Goal: Transaction & Acquisition: Book appointment/travel/reservation

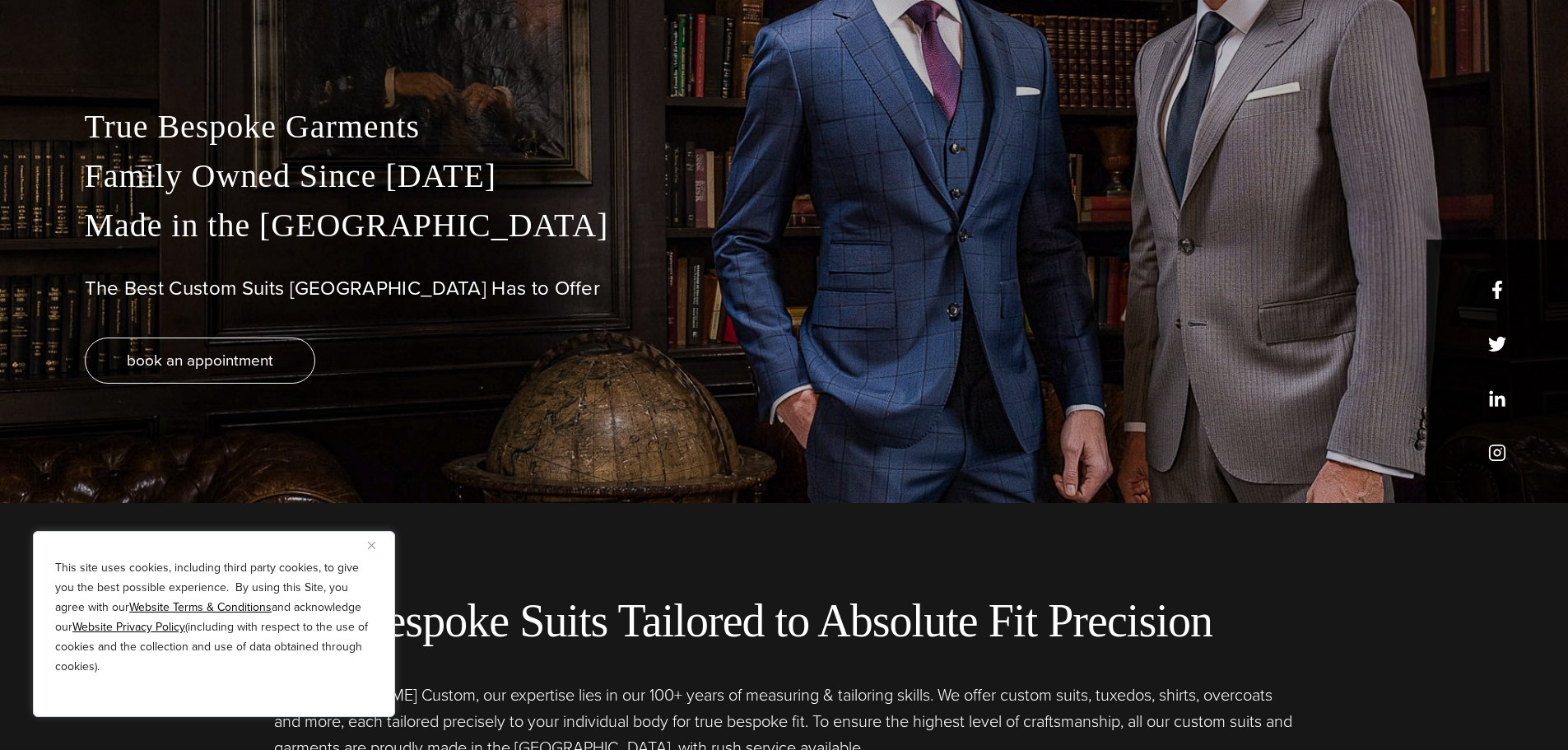
scroll to position [247, 0]
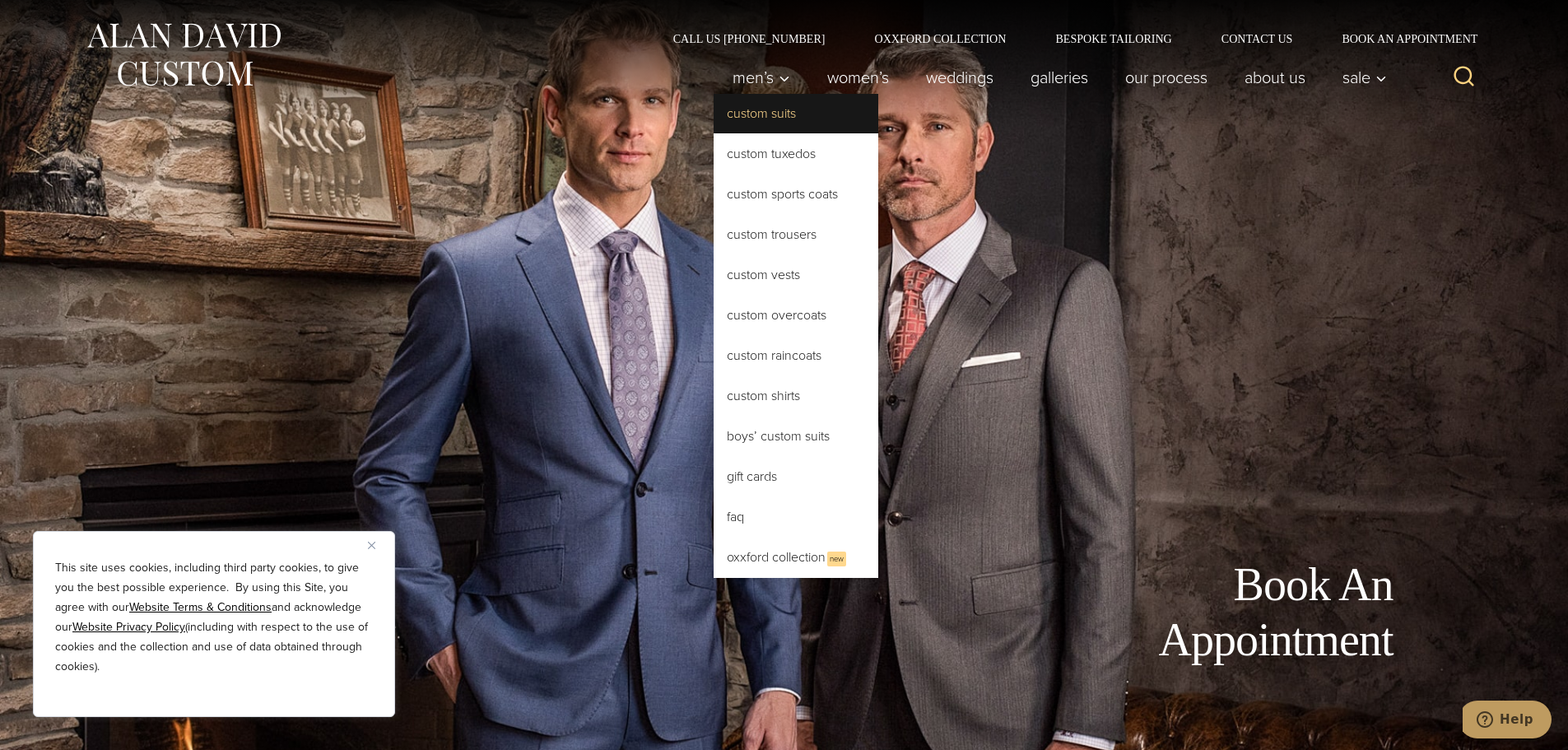
click at [755, 116] on link "Custom Suits" at bounding box center [796, 114] width 164 height 40
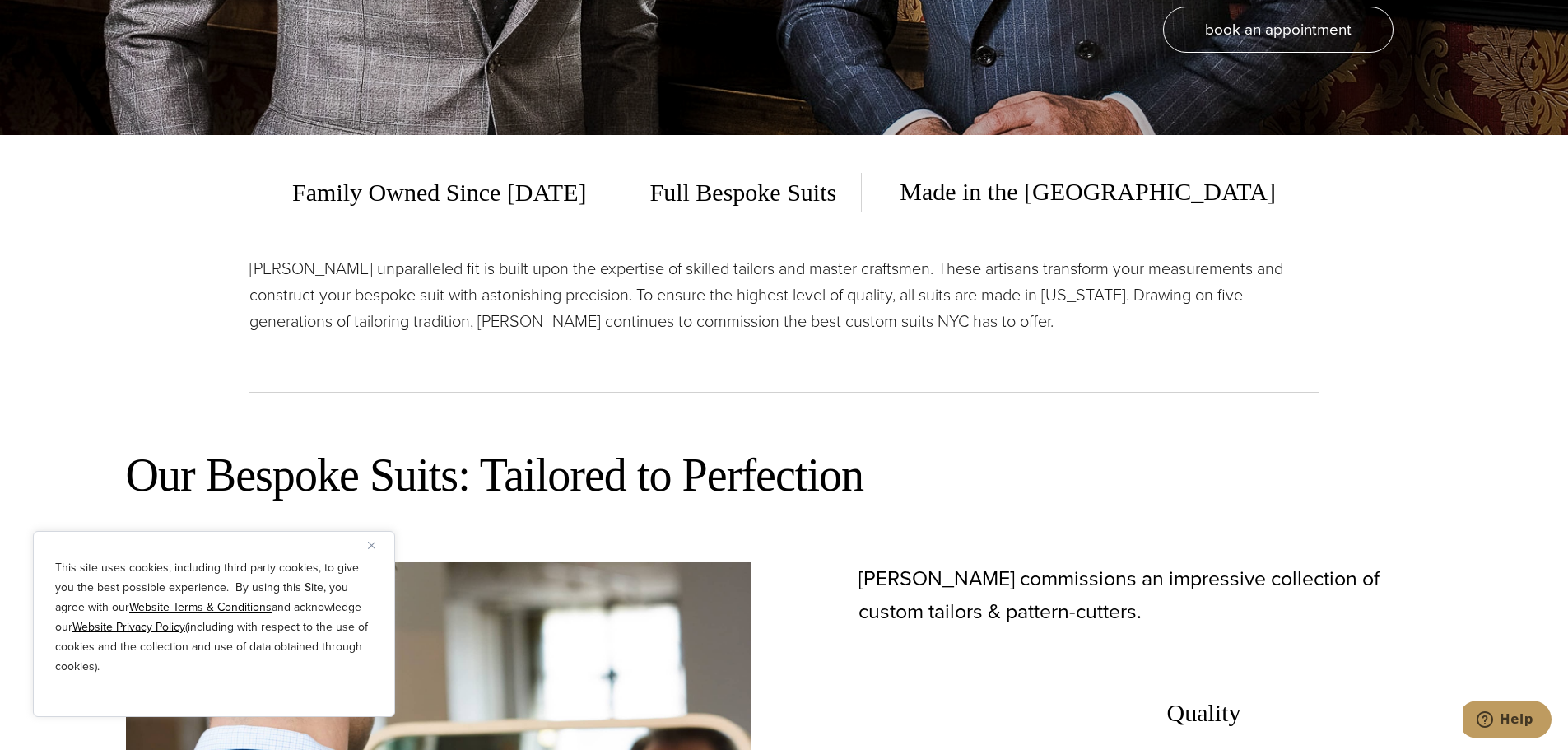
scroll to position [659, 0]
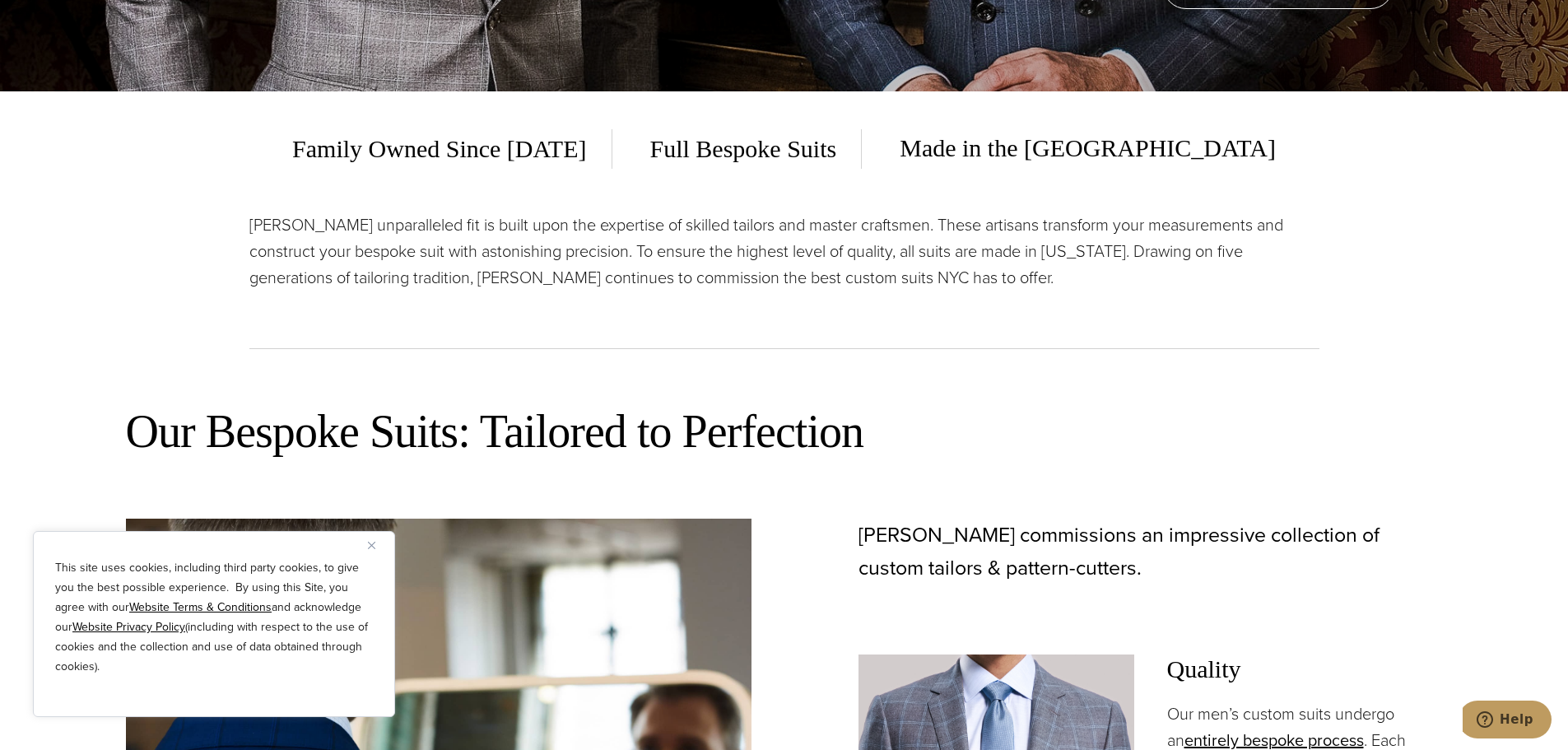
click at [377, 545] on button "Close" at bounding box center [378, 545] width 20 height 20
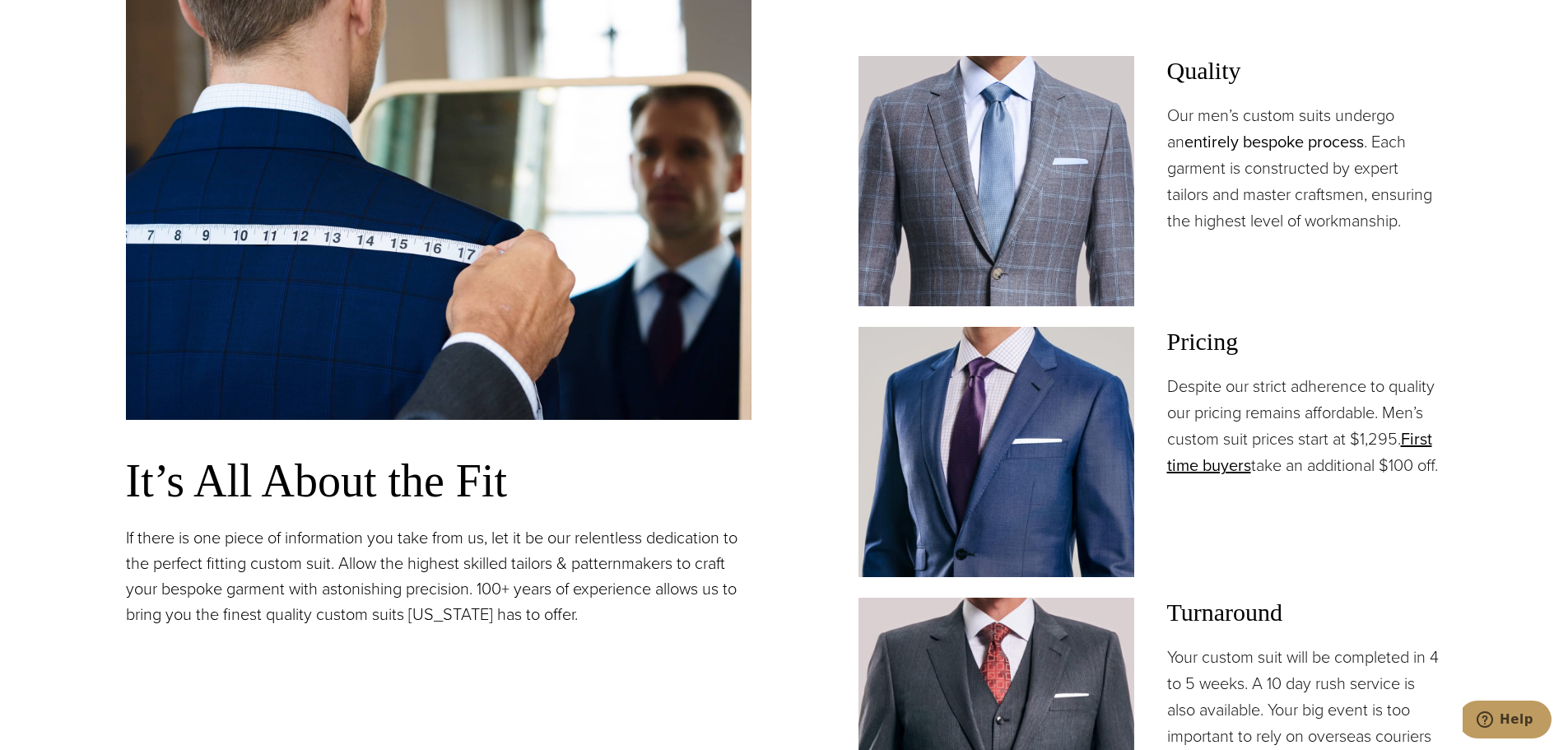
scroll to position [1318, 0]
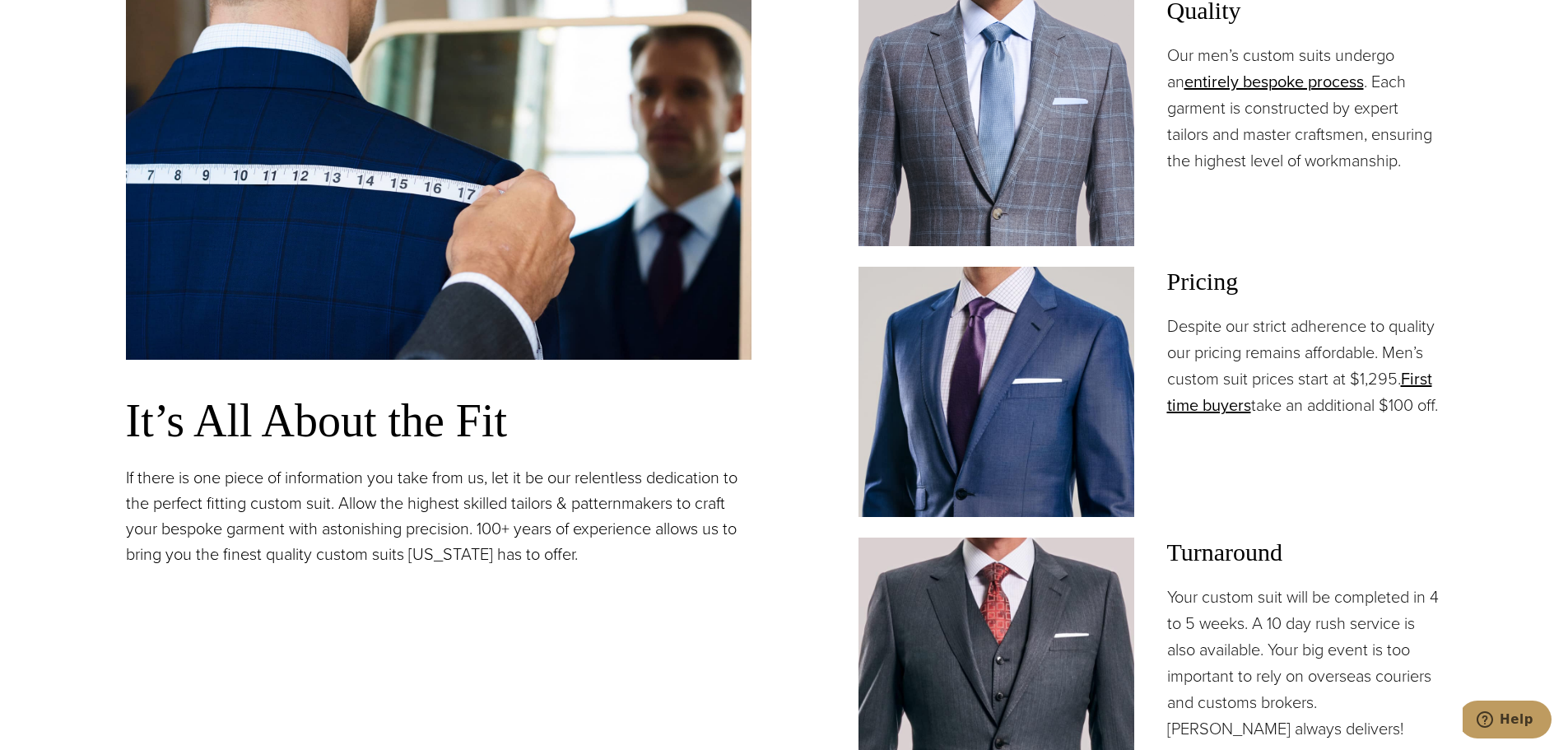
drag, startPoint x: 1171, startPoint y: 326, endPoint x: 1311, endPoint y: 425, distance: 171.5
click at [1311, 419] on p "Despite our strict adherence to quality our pricing remains affordable. Men’s c…" at bounding box center [1305, 366] width 276 height 106
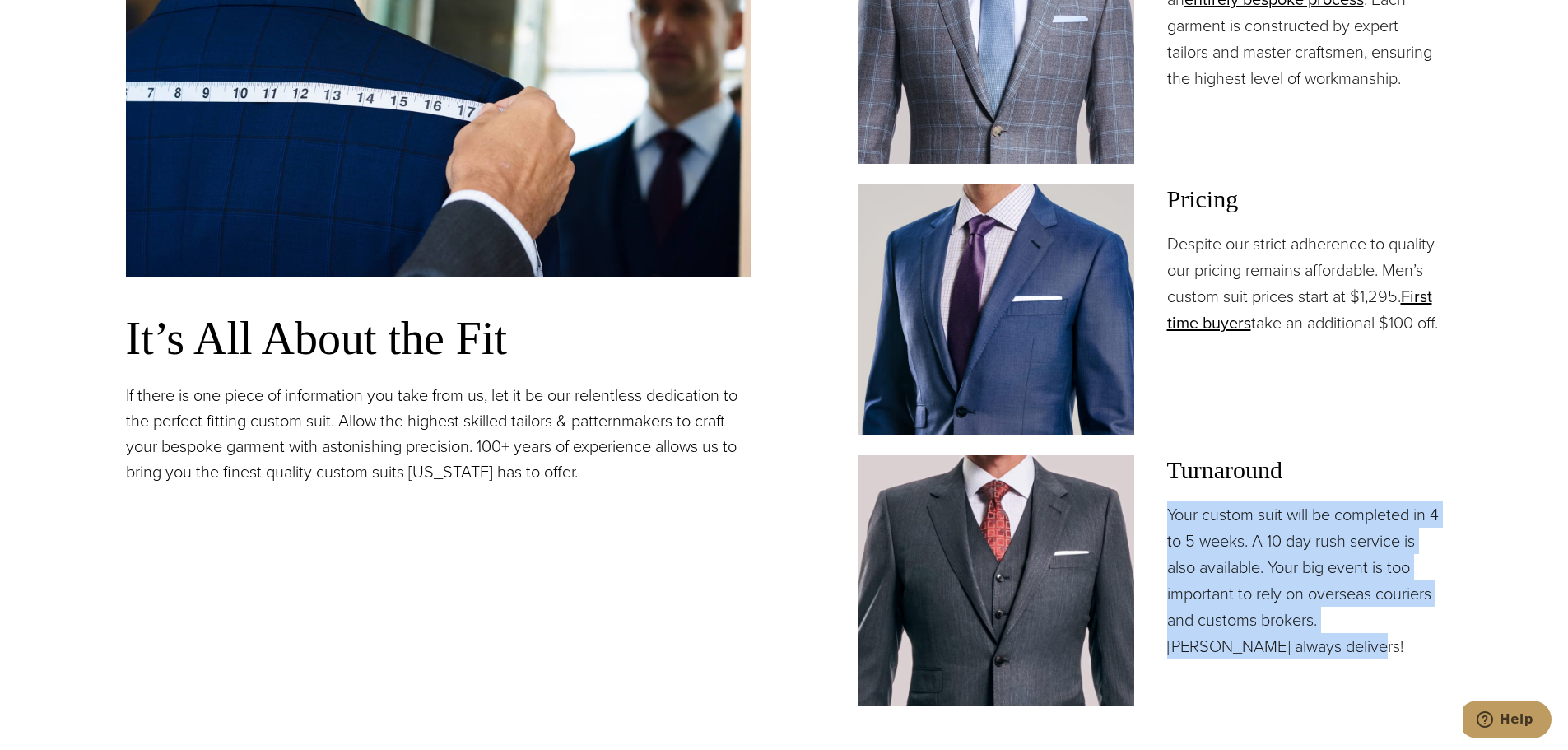
drag, startPoint x: 1163, startPoint y: 513, endPoint x: 1297, endPoint y: 644, distance: 187.4
click at [1294, 645] on div "Turnaround Your custom suit will be completed in 4 to 5 weeks. A 10 day rush se…" at bounding box center [1151, 580] width 585 height 250
click at [1303, 609] on p "Your custom suit will be completed in 4 to 5 weeks. A 10 day rush service is al…" at bounding box center [1305, 580] width 276 height 158
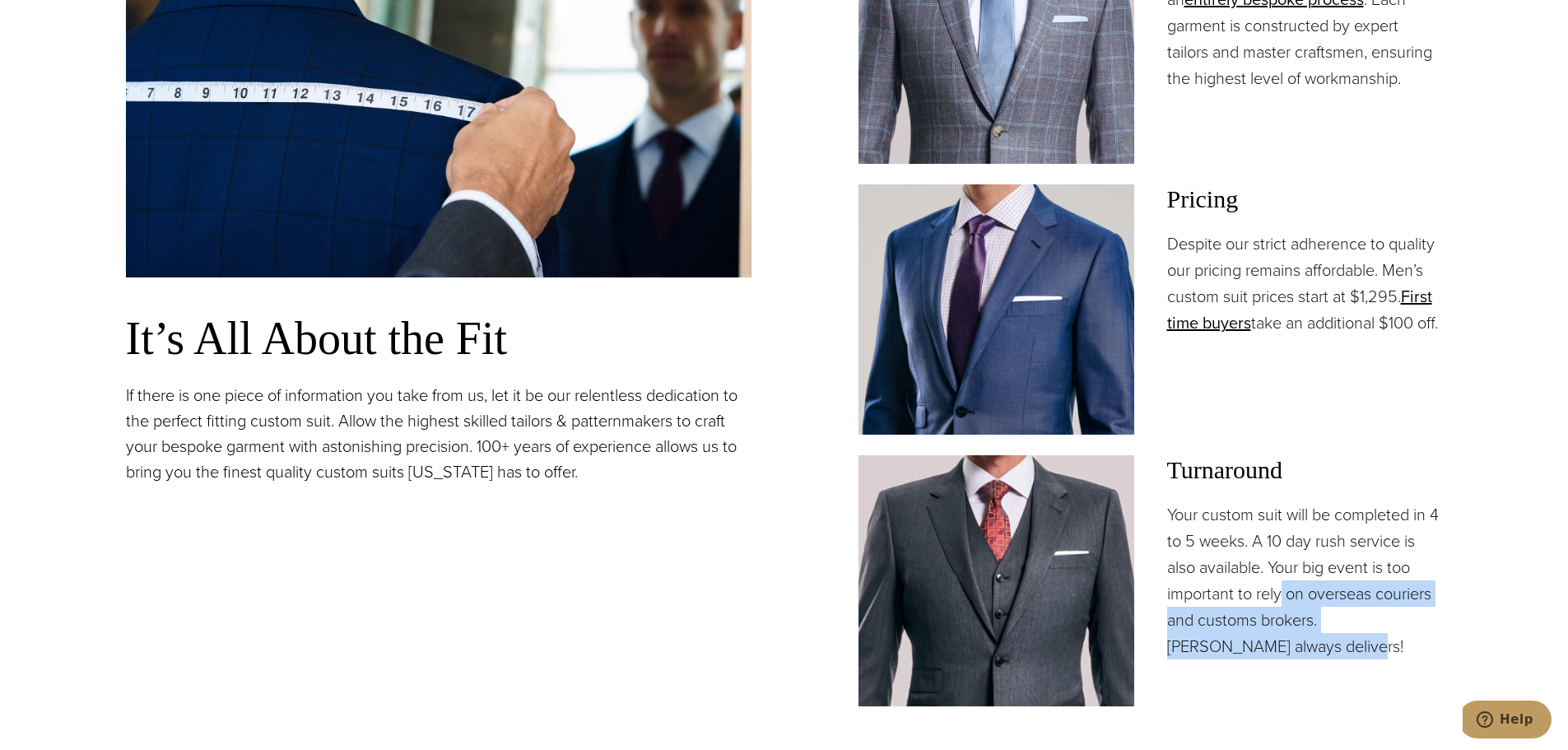
drag, startPoint x: 1281, startPoint y: 595, endPoint x: 1302, endPoint y: 650, distance: 58.9
click at [1302, 650] on p "Your custom suit will be completed in 4 to 5 weeks. A 10 day rush service is al…" at bounding box center [1305, 580] width 276 height 158
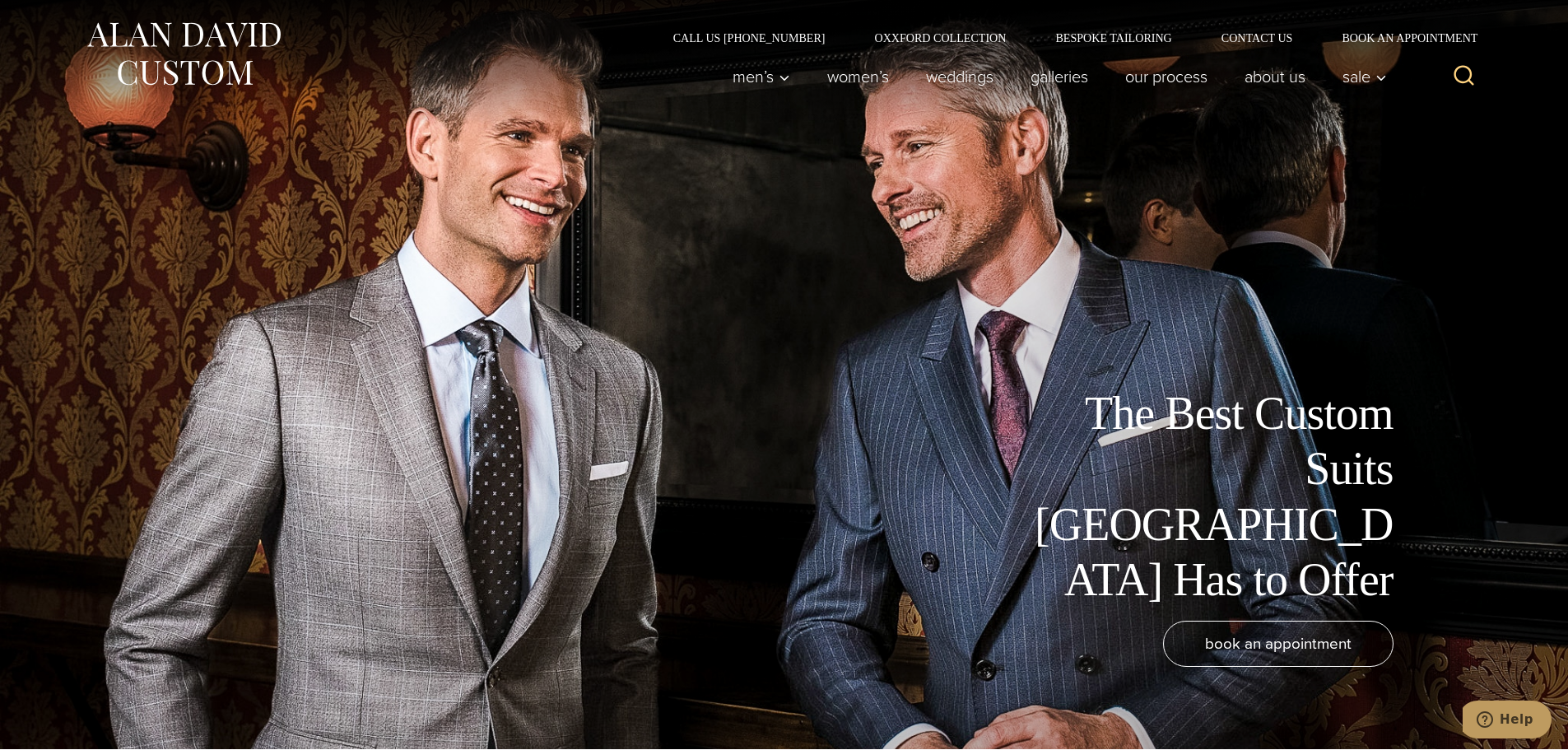
scroll to position [0, 0]
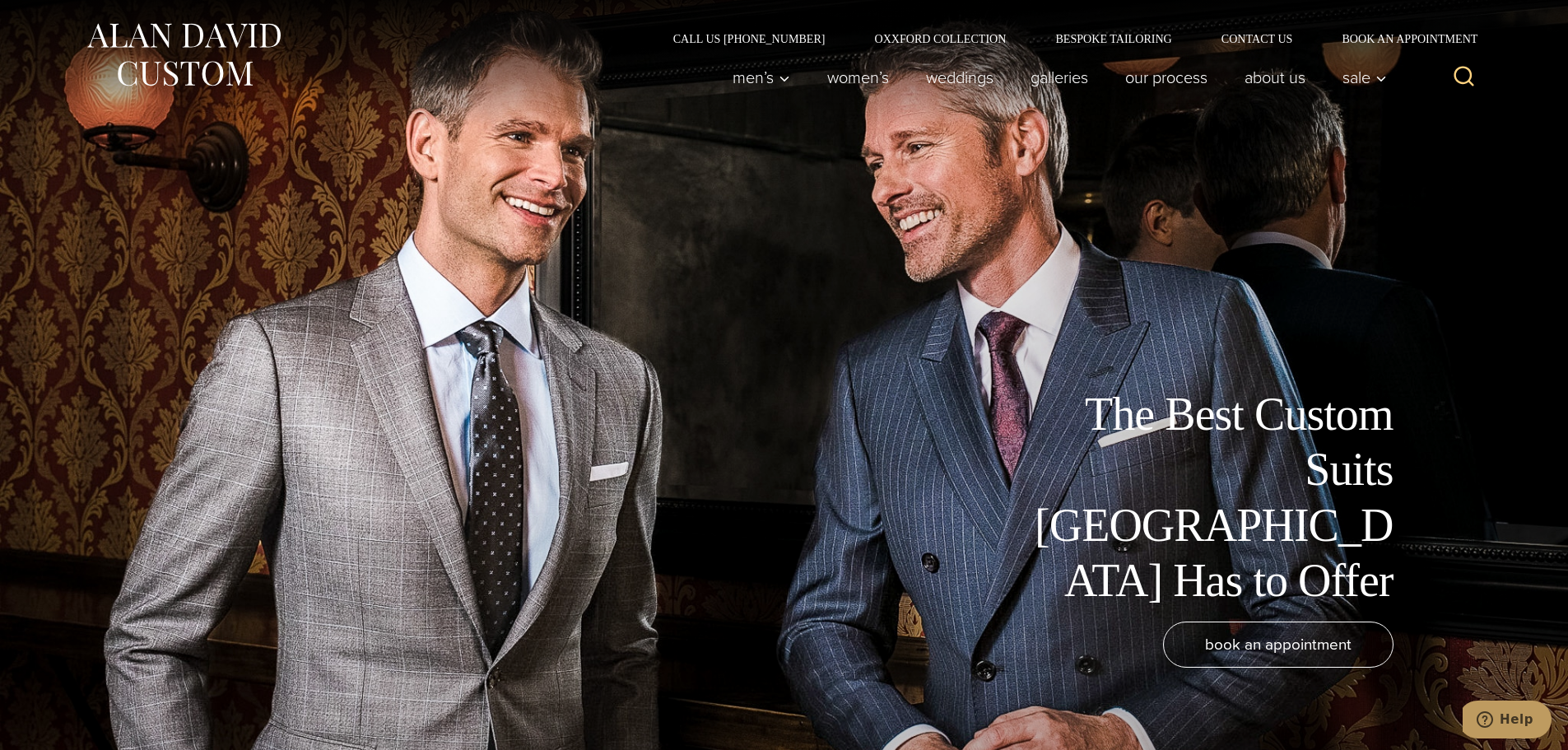
click at [1072, 338] on div "The Best Custom Suits NYC Has to Offer book an appointment" at bounding box center [784, 375] width 1350 height 750
